Goal: Information Seeking & Learning: Check status

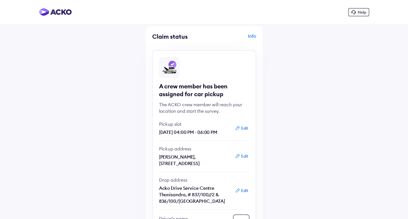
click at [244, 129] on button "Edit" at bounding box center [241, 128] width 17 height 6
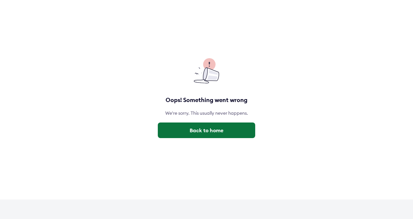
click at [201, 130] on button "Back to home" at bounding box center [206, 130] width 97 height 16
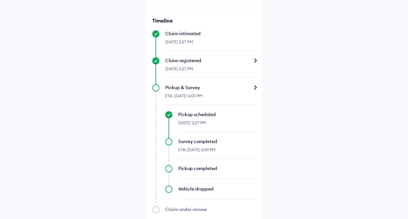
scroll to position [325, 0]
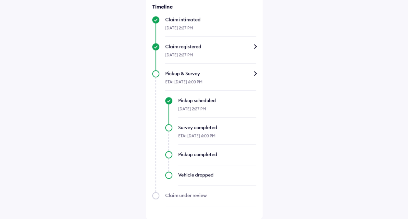
click at [253, 73] on div "Pickup & Survey" at bounding box center [210, 73] width 91 height 6
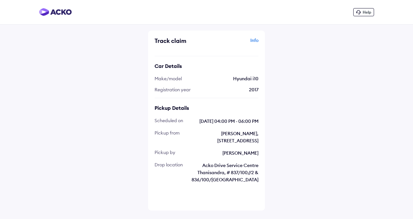
click at [56, 13] on img at bounding box center [55, 12] width 33 height 8
